Goal: Information Seeking & Learning: Learn about a topic

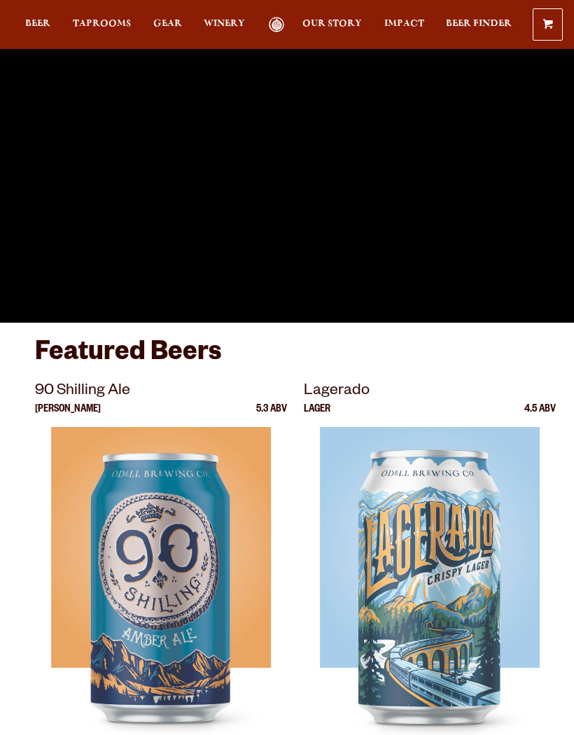
scroll to position [91, 0]
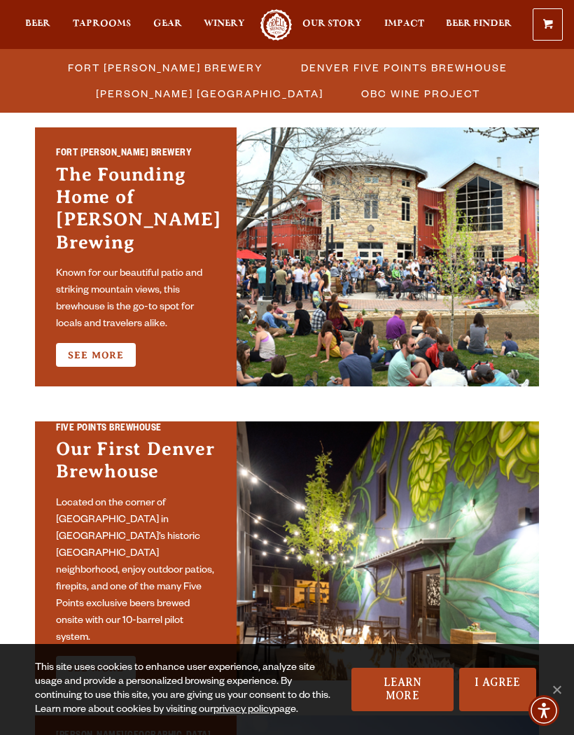
scroll to position [455, 0]
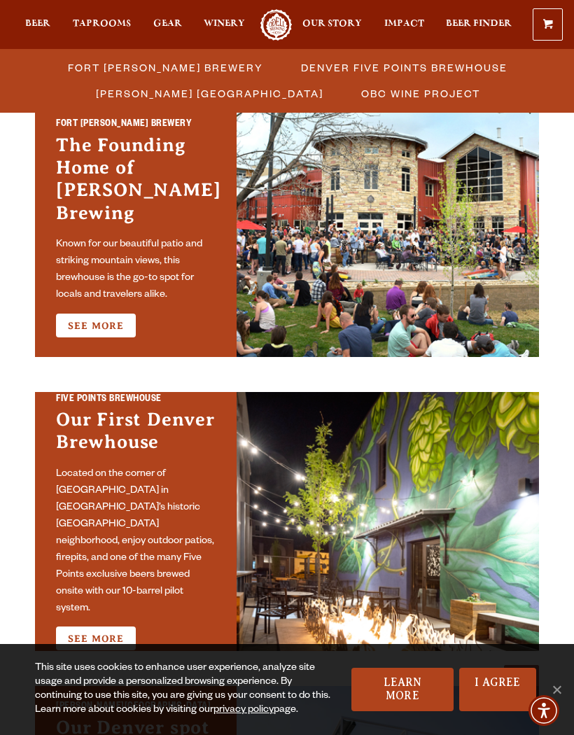
click at [100, 316] on link "See More" at bounding box center [96, 326] width 80 height 24
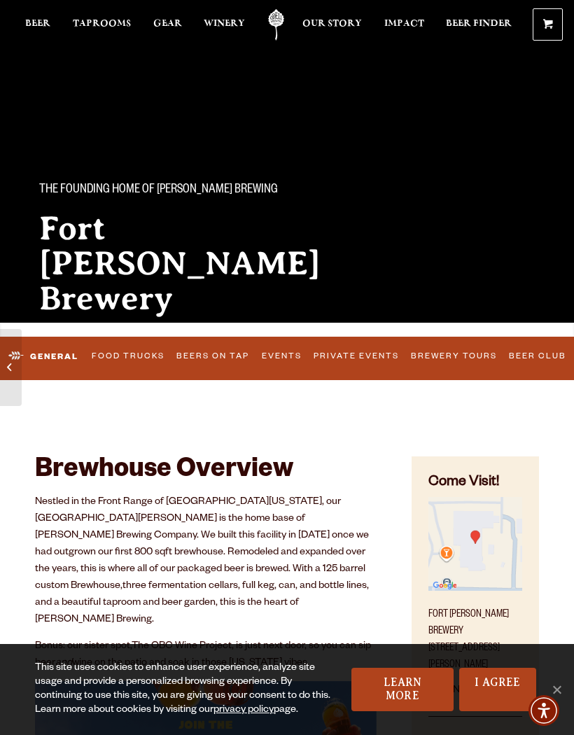
click at [279, 354] on link "Events" at bounding box center [281, 356] width 49 height 29
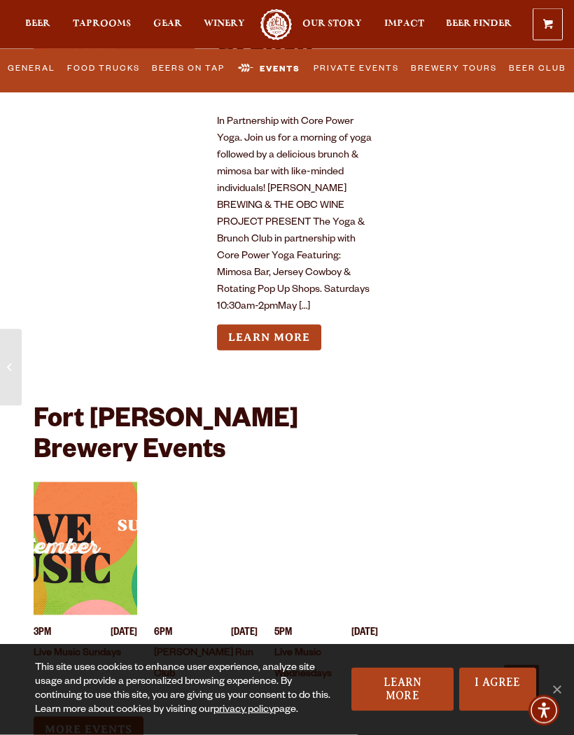
scroll to position [6850, 0]
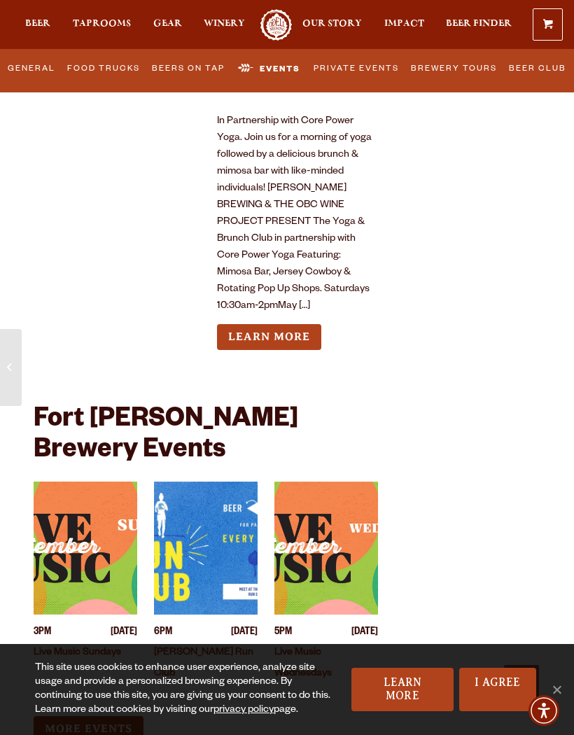
click at [80, 648] on link "Live Music Sundays" at bounding box center [78, 653] width 88 height 11
